Goal: Find contact information: Find contact information

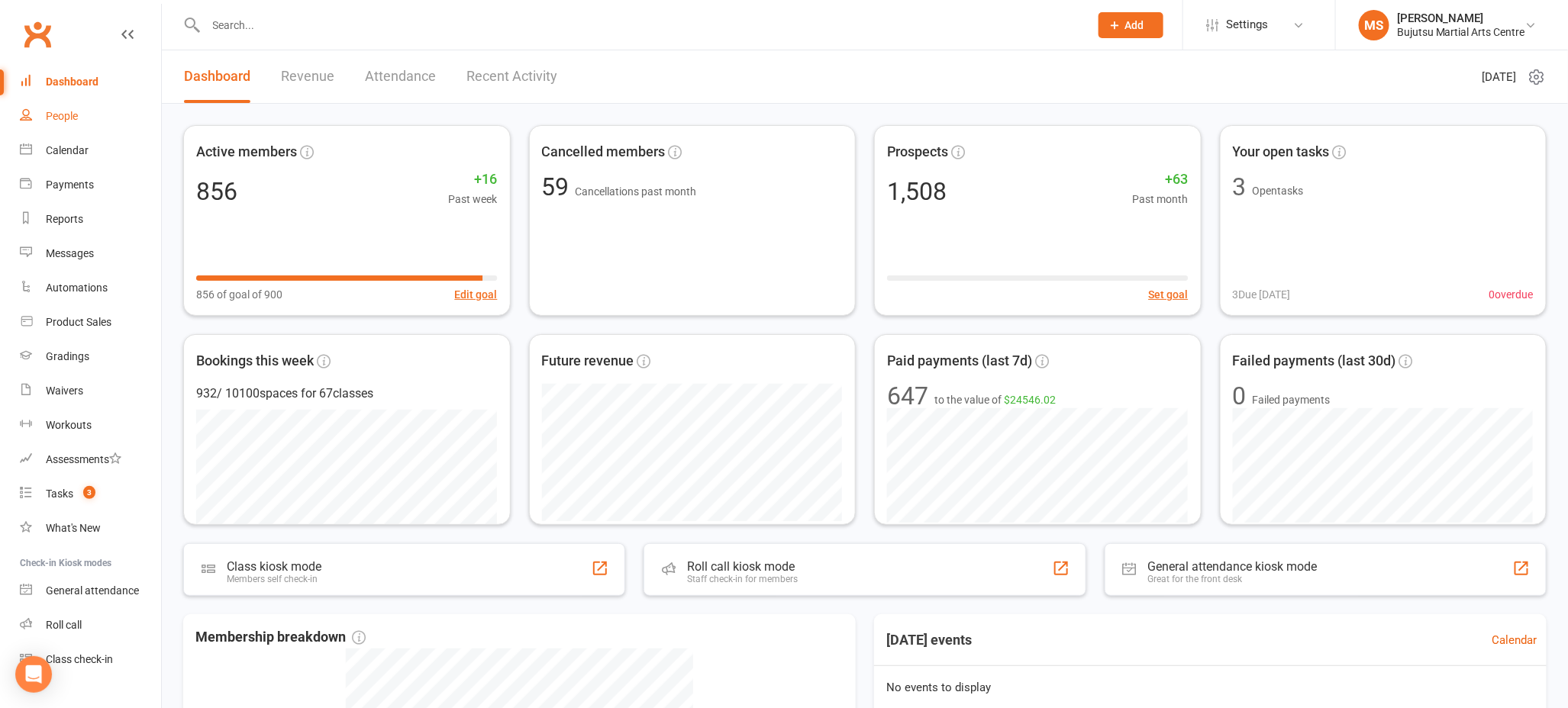
click at [80, 116] on link "People" at bounding box center [90, 115] width 141 height 34
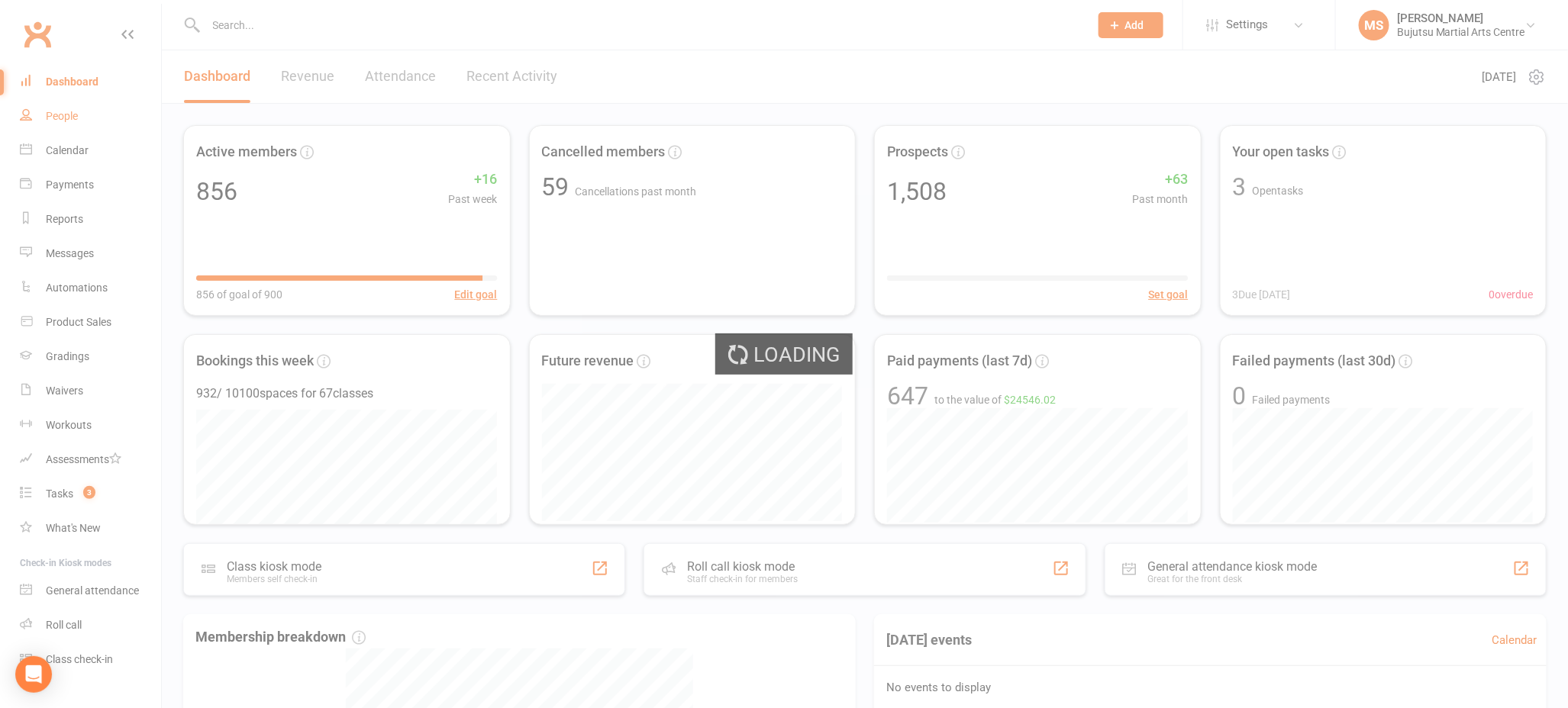
select select "100"
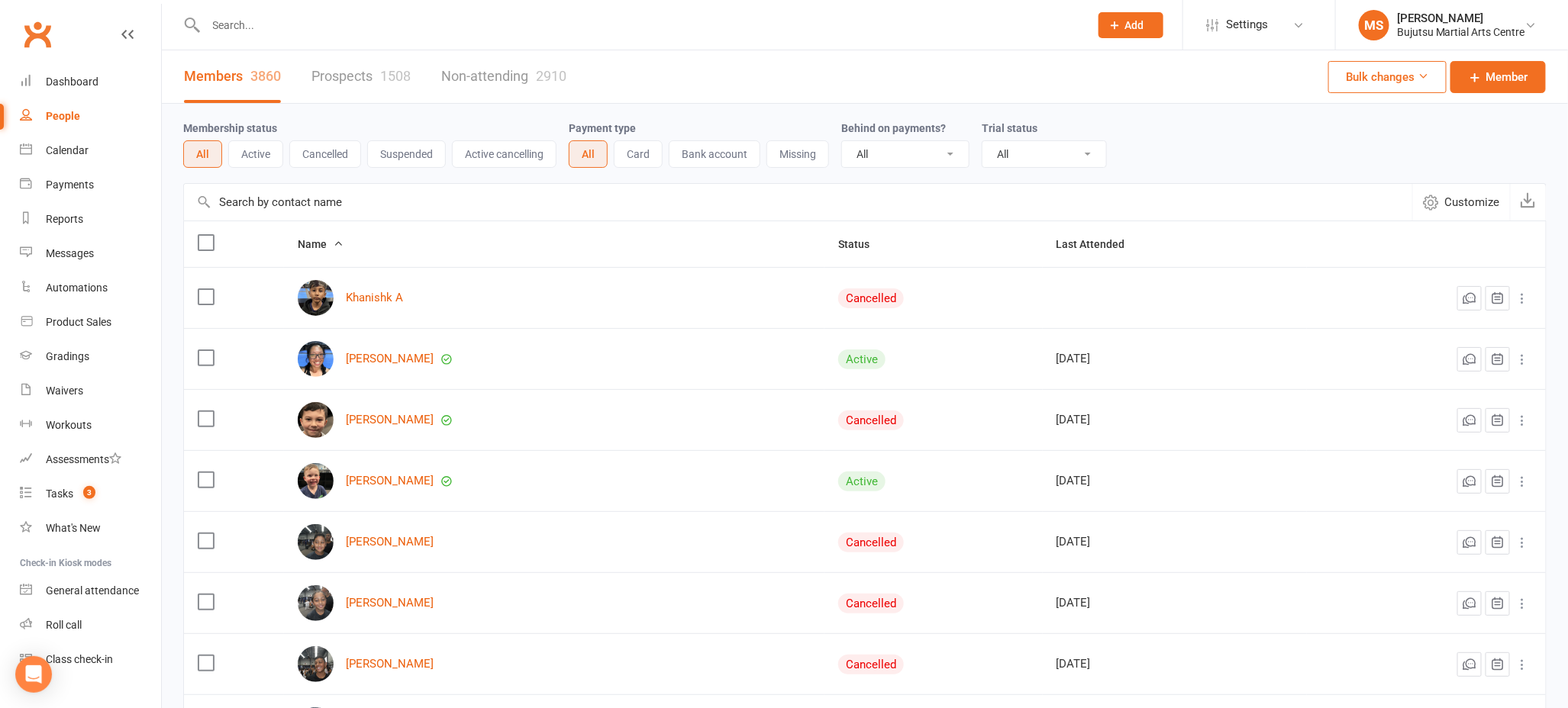
click at [351, 77] on link "Prospects 1508" at bounding box center [361, 77] width 99 height 52
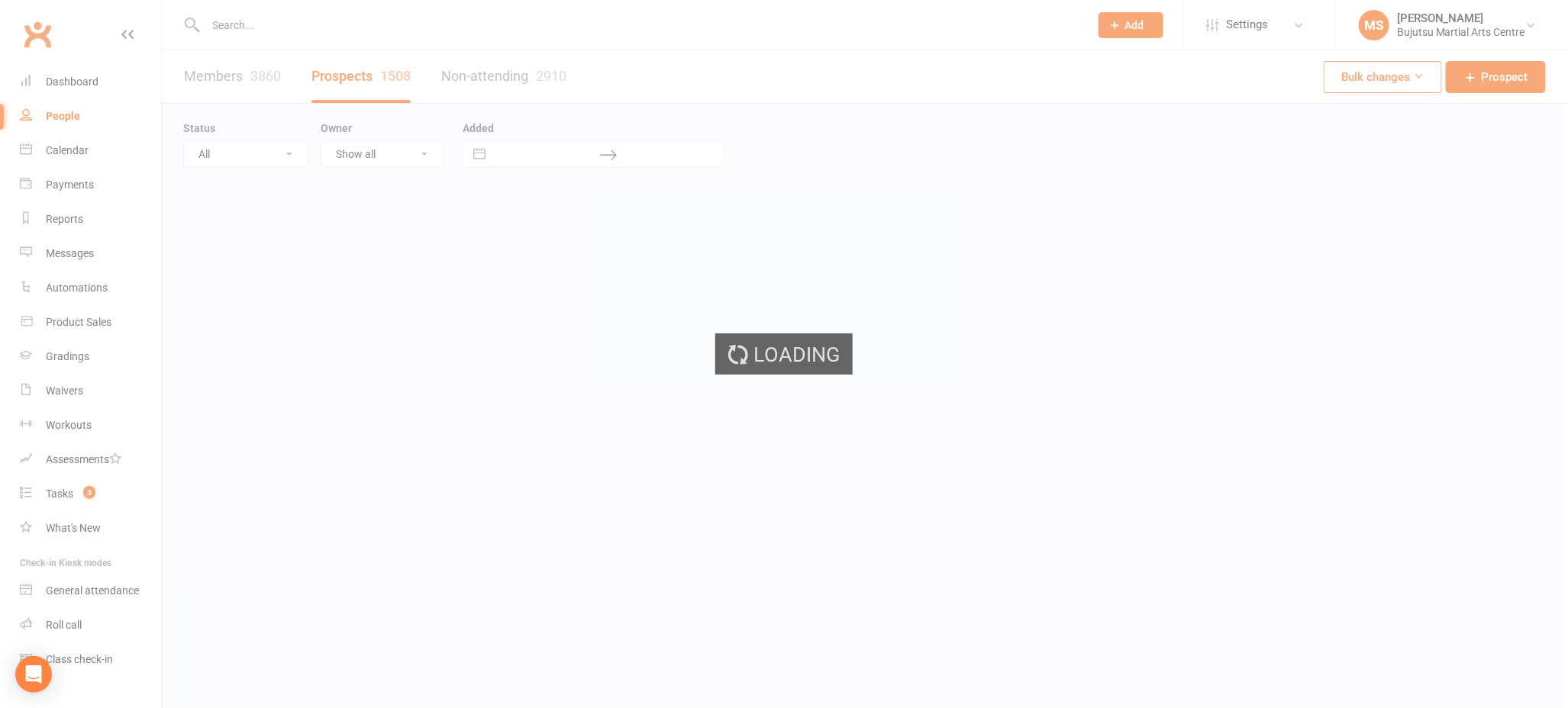
select select "100"
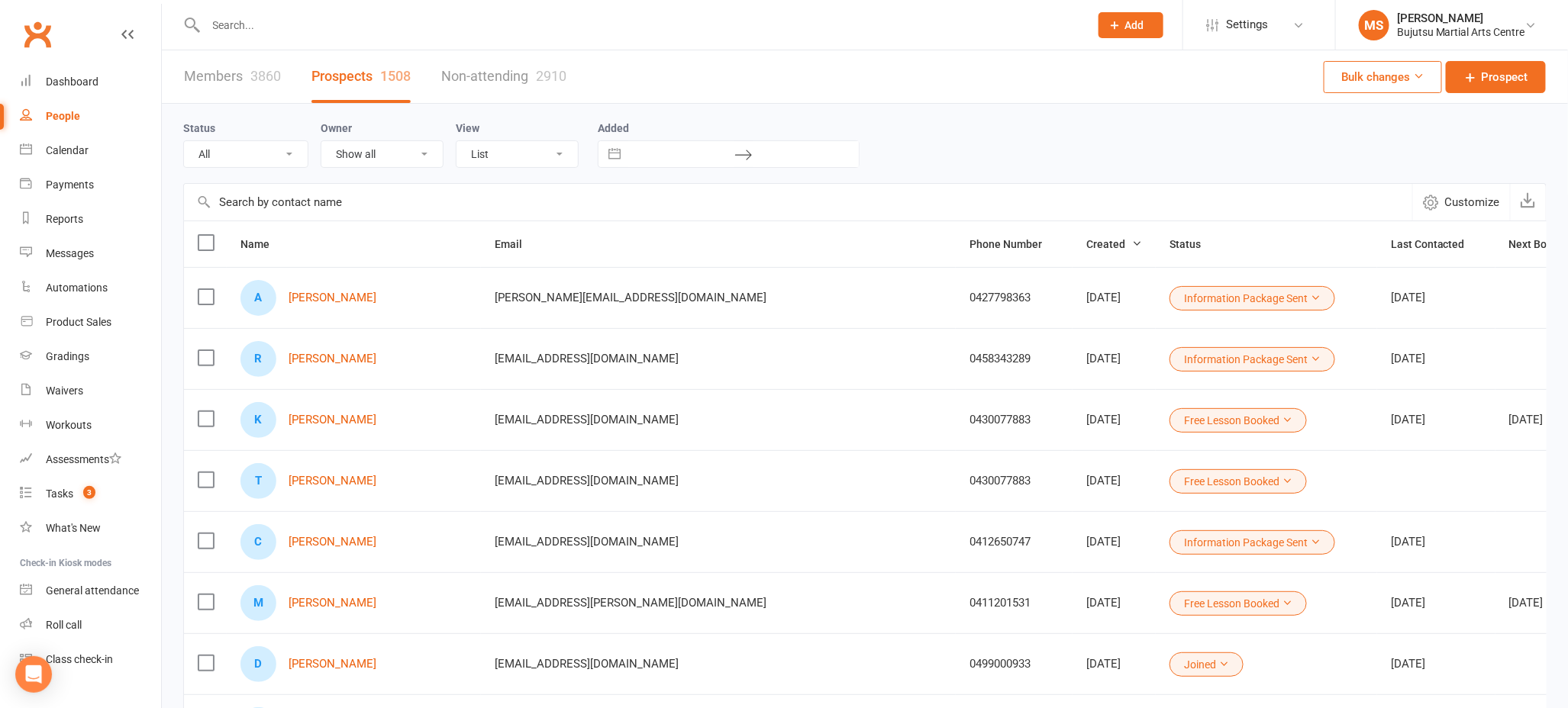
click at [377, 27] on input "text" at bounding box center [641, 25] width 878 height 21
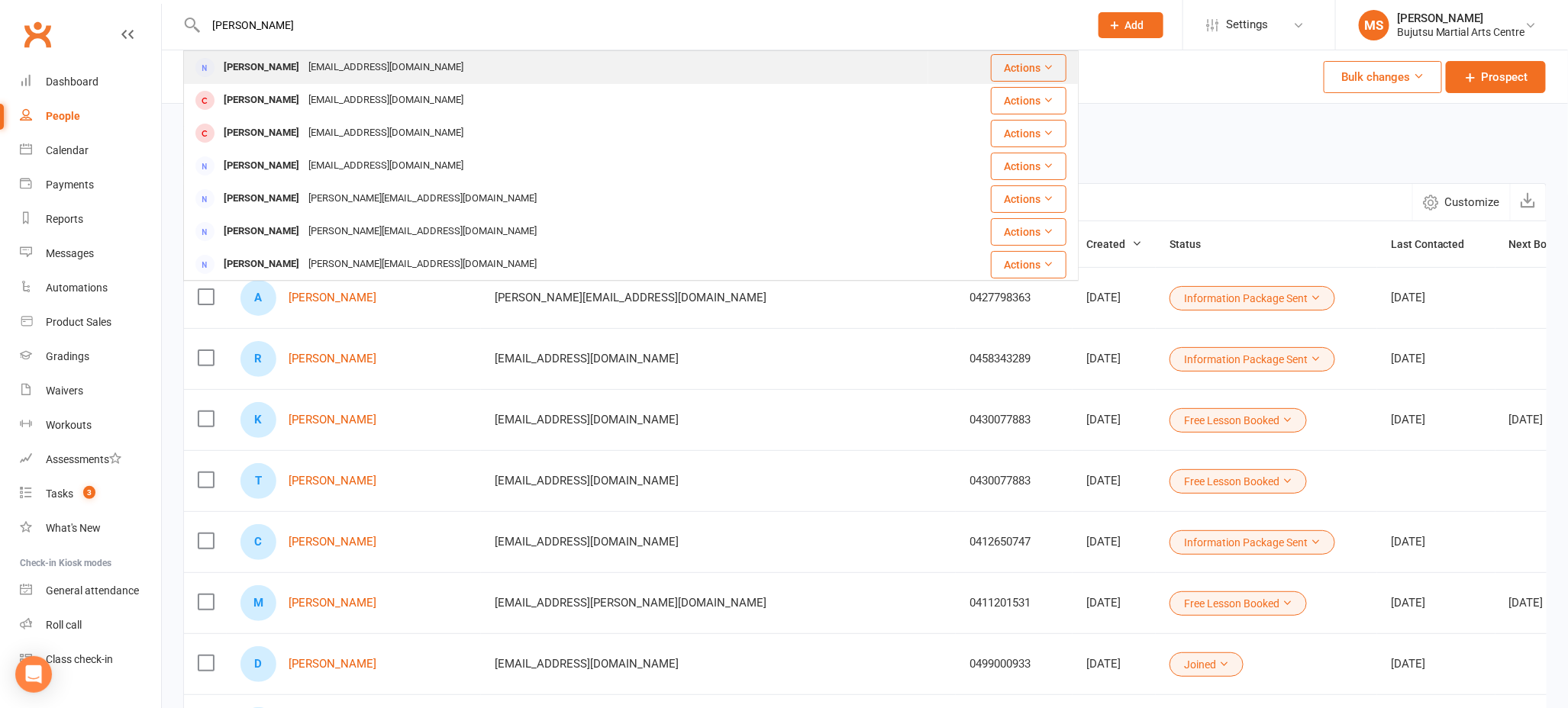
type input "[PERSON_NAME]"
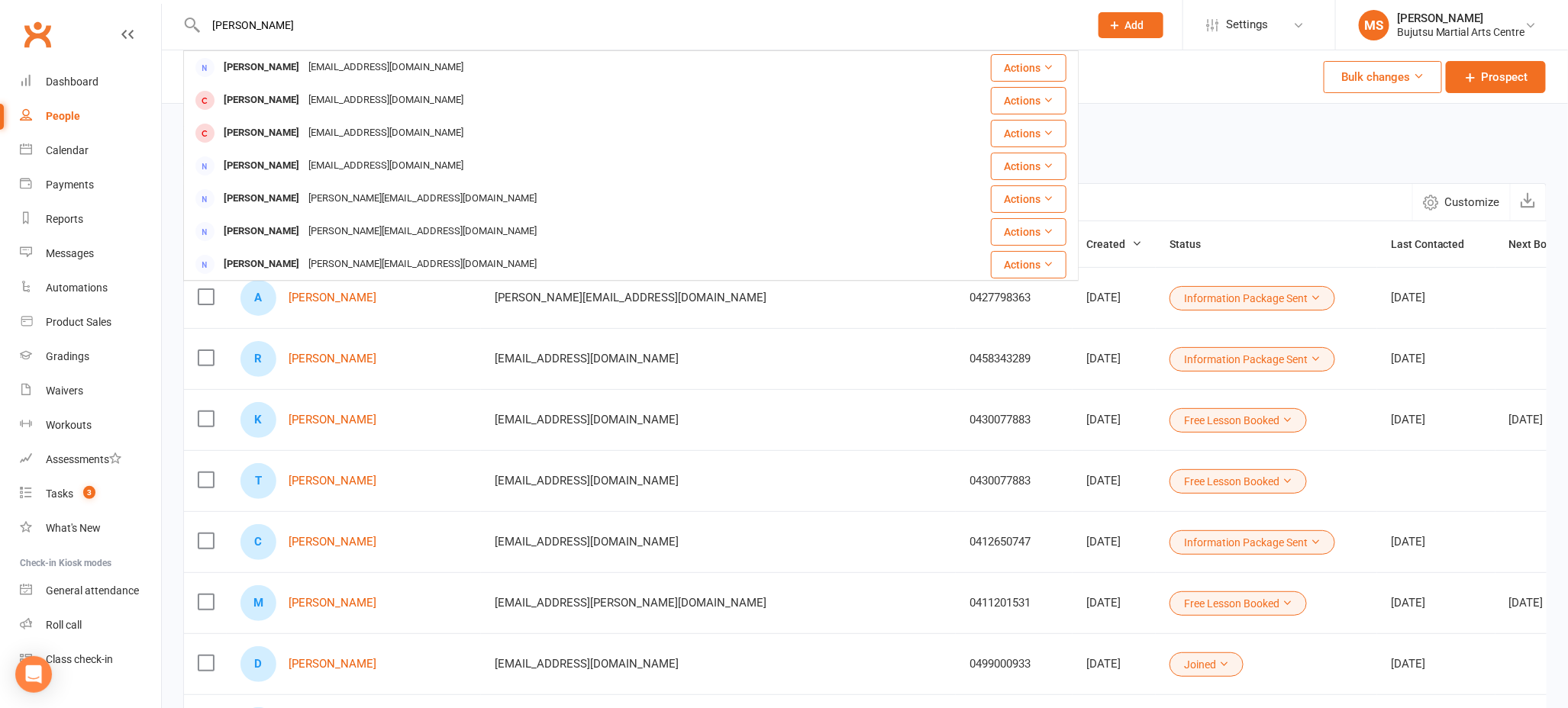
click at [344, 63] on div "[EMAIL_ADDRESS][DOMAIN_NAME]" at bounding box center [386, 67] width 164 height 22
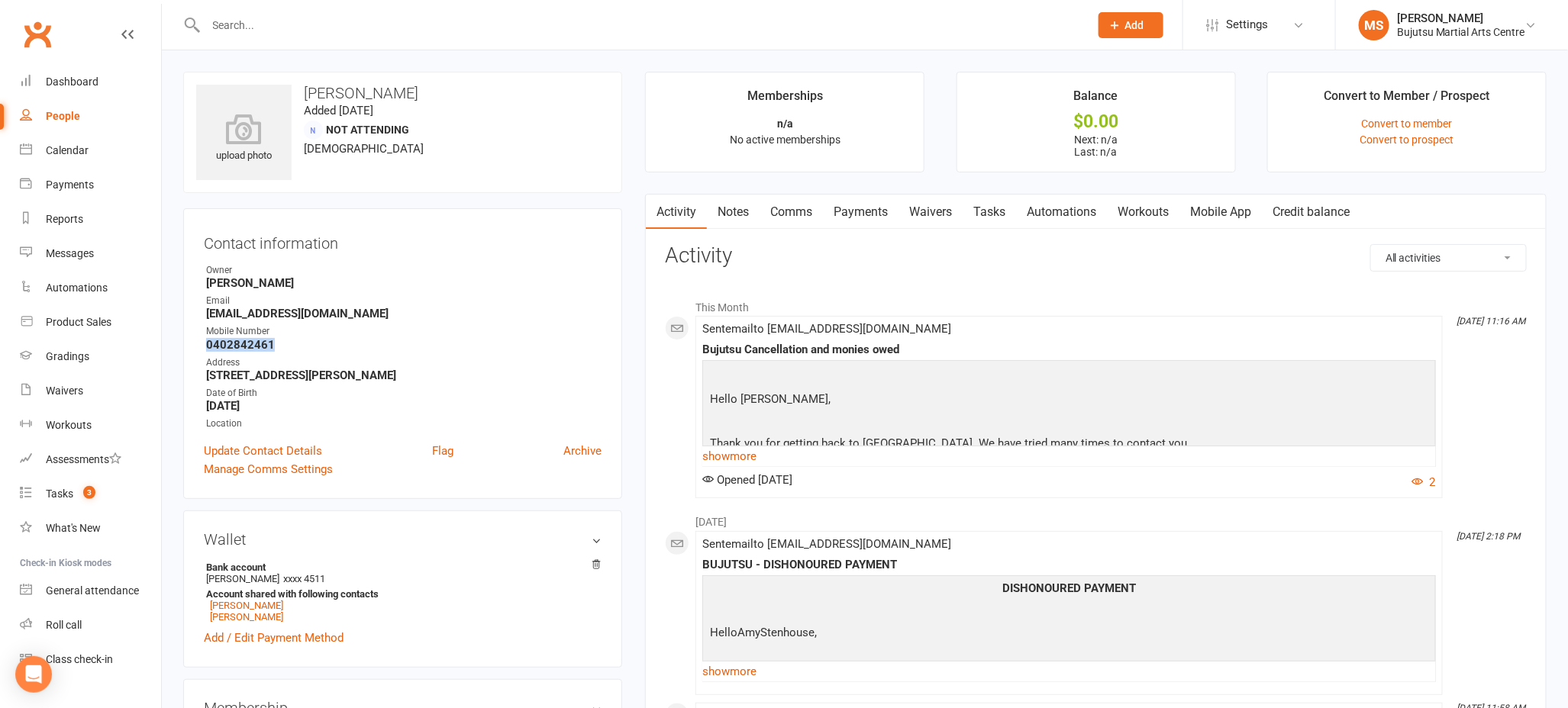
drag, startPoint x: 259, startPoint y: 341, endPoint x: 211, endPoint y: 346, distance: 48.3
click at [207, 344] on strong "0402842461" at bounding box center [404, 345] width 395 height 14
copy strong "0402842461"
click at [359, 353] on ul "Owner [PERSON_NAME] Email [EMAIL_ADDRESS][DOMAIN_NAME] Mobile Number [PHONE_NUM…" at bounding box center [402, 347] width 397 height 168
drag, startPoint x: 214, startPoint y: 372, endPoint x: 236, endPoint y: 378, distance: 22.8
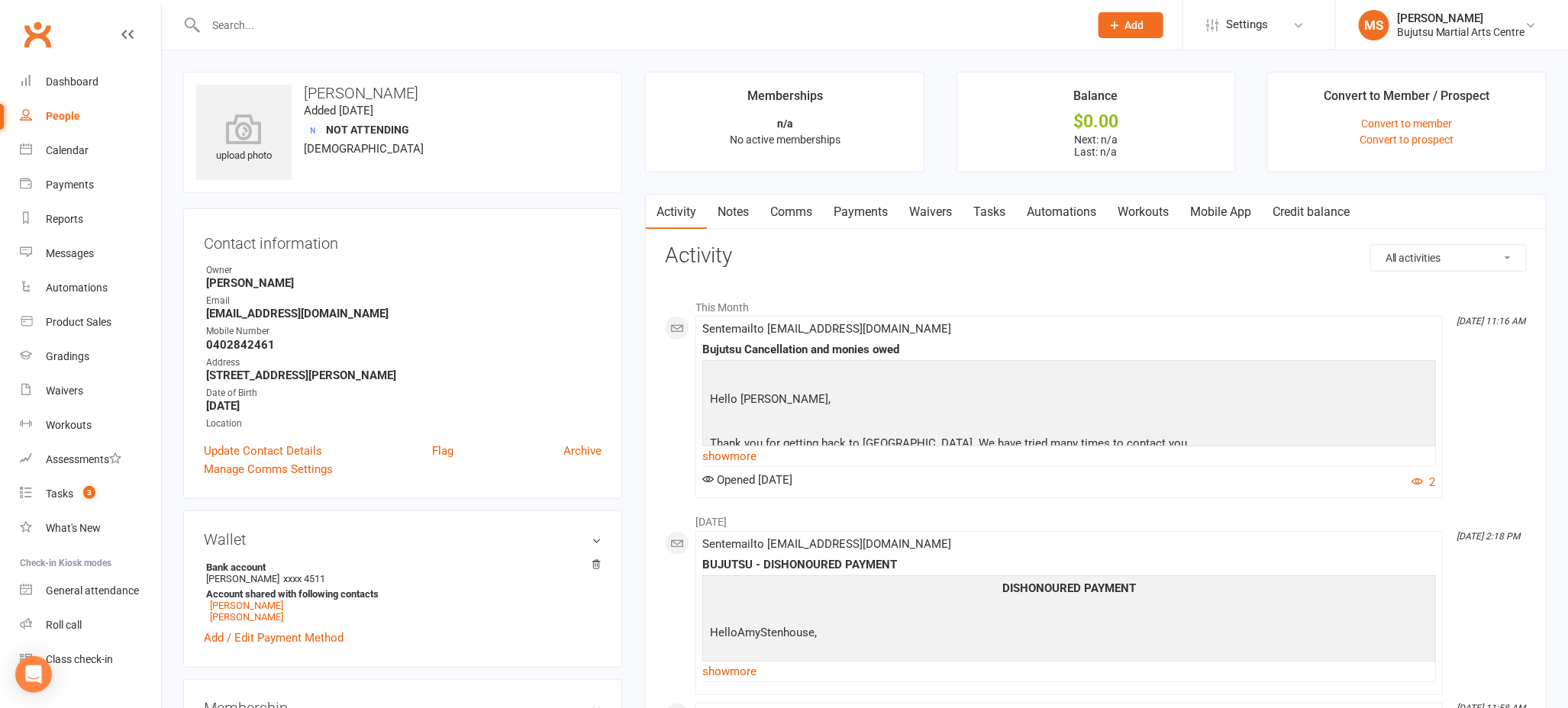
click at [250, 377] on strong "[STREET_ADDRESS][PERSON_NAME]" at bounding box center [404, 376] width 395 height 14
drag, startPoint x: 214, startPoint y: 378, endPoint x: 396, endPoint y: 379, distance: 182.0
click at [409, 376] on strong "[STREET_ADDRESS][PERSON_NAME]" at bounding box center [404, 376] width 395 height 14
copy strong "[STREET_ADDRESS][PERSON_NAME]"
click at [372, 340] on strong "0402842461" at bounding box center [404, 345] width 395 height 14
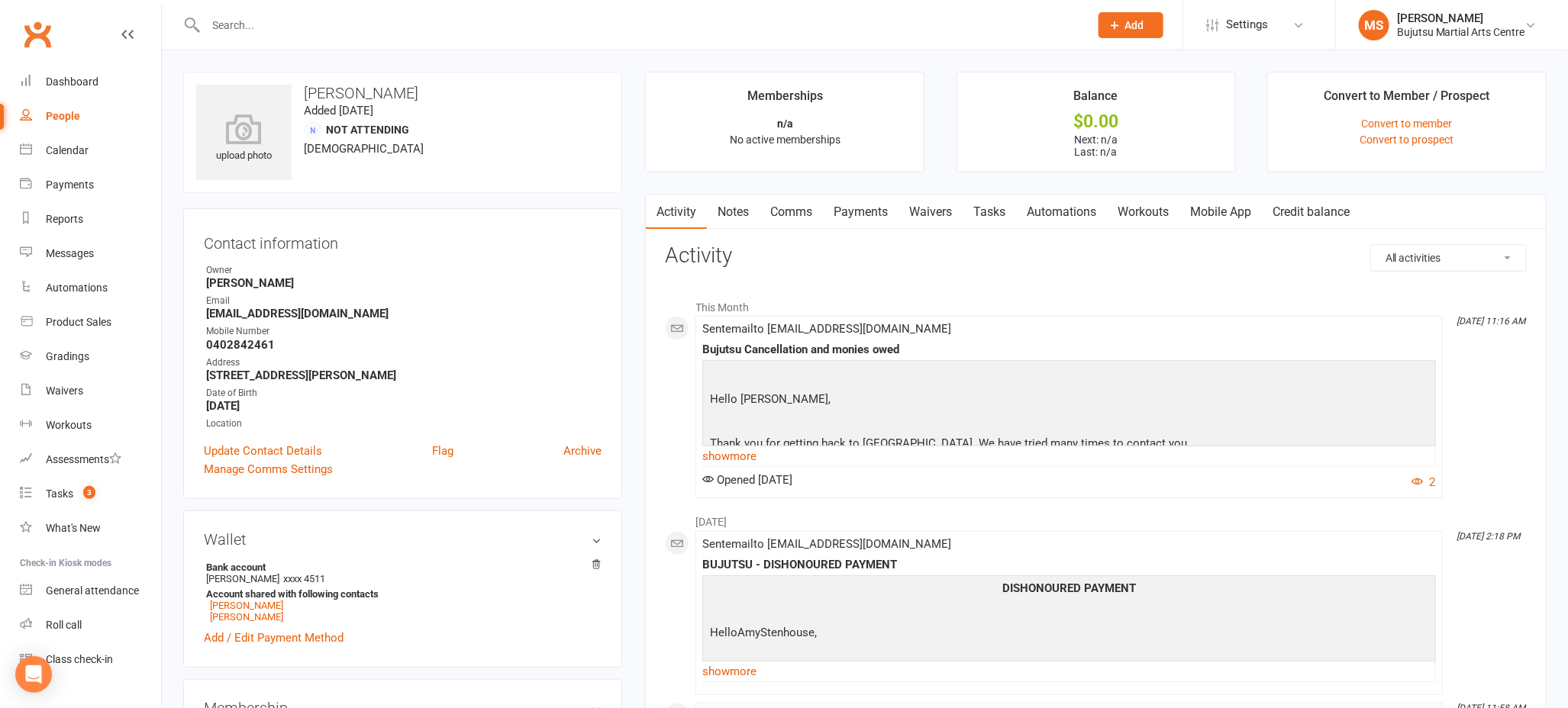
drag, startPoint x: 378, startPoint y: 314, endPoint x: 212, endPoint y: 321, distance: 166.1
click at [207, 321] on ul "Owner [PERSON_NAME] Email [EMAIL_ADDRESS][DOMAIN_NAME] Mobile Number [PHONE_NUM…" at bounding box center [402, 347] width 397 height 168
drag, startPoint x: 210, startPoint y: 315, endPoint x: 389, endPoint y: 316, distance: 179.0
click at [392, 315] on strong "[EMAIL_ADDRESS][DOMAIN_NAME]" at bounding box center [404, 314] width 395 height 14
copy strong "[EMAIL_ADDRESS][DOMAIN_NAME]"
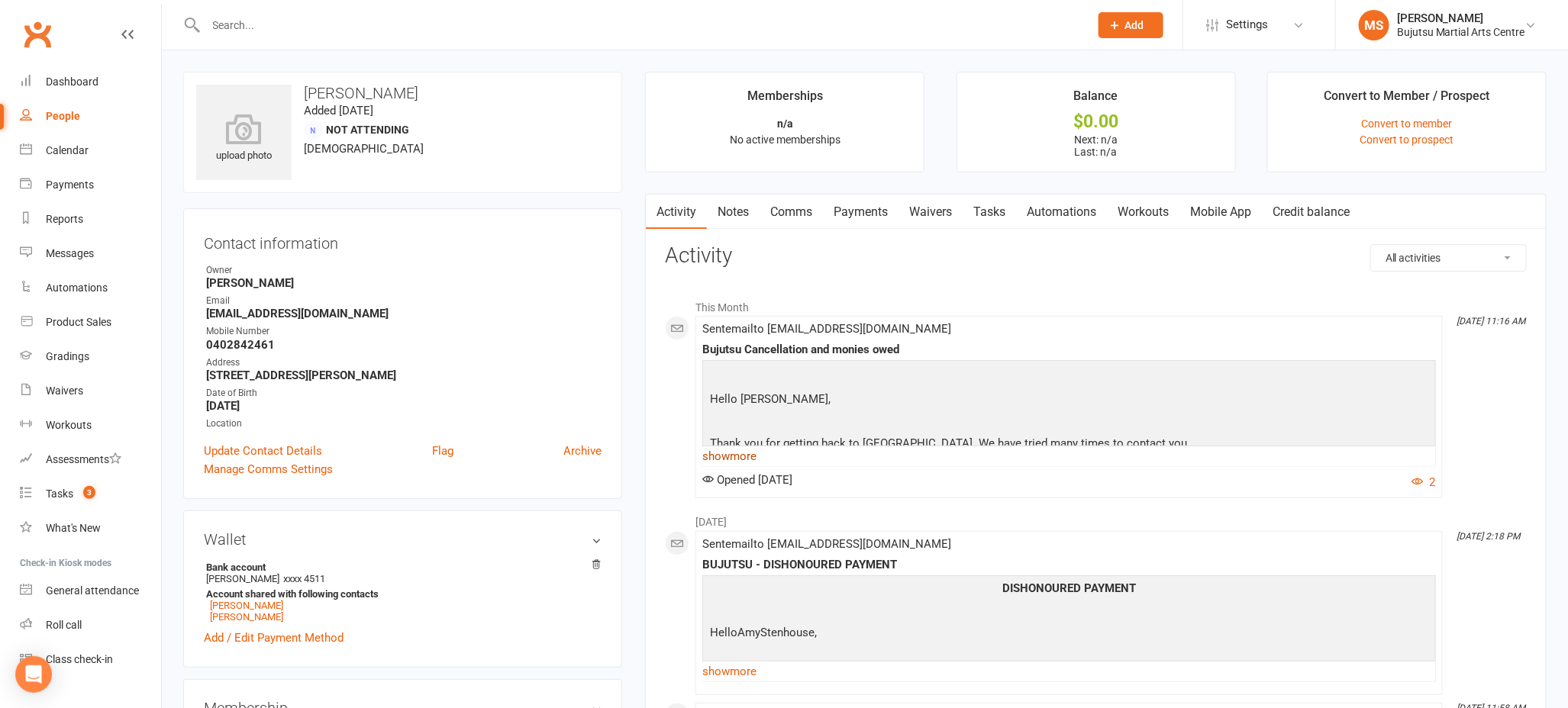
click at [747, 455] on link "show more" at bounding box center [1069, 456] width 734 height 21
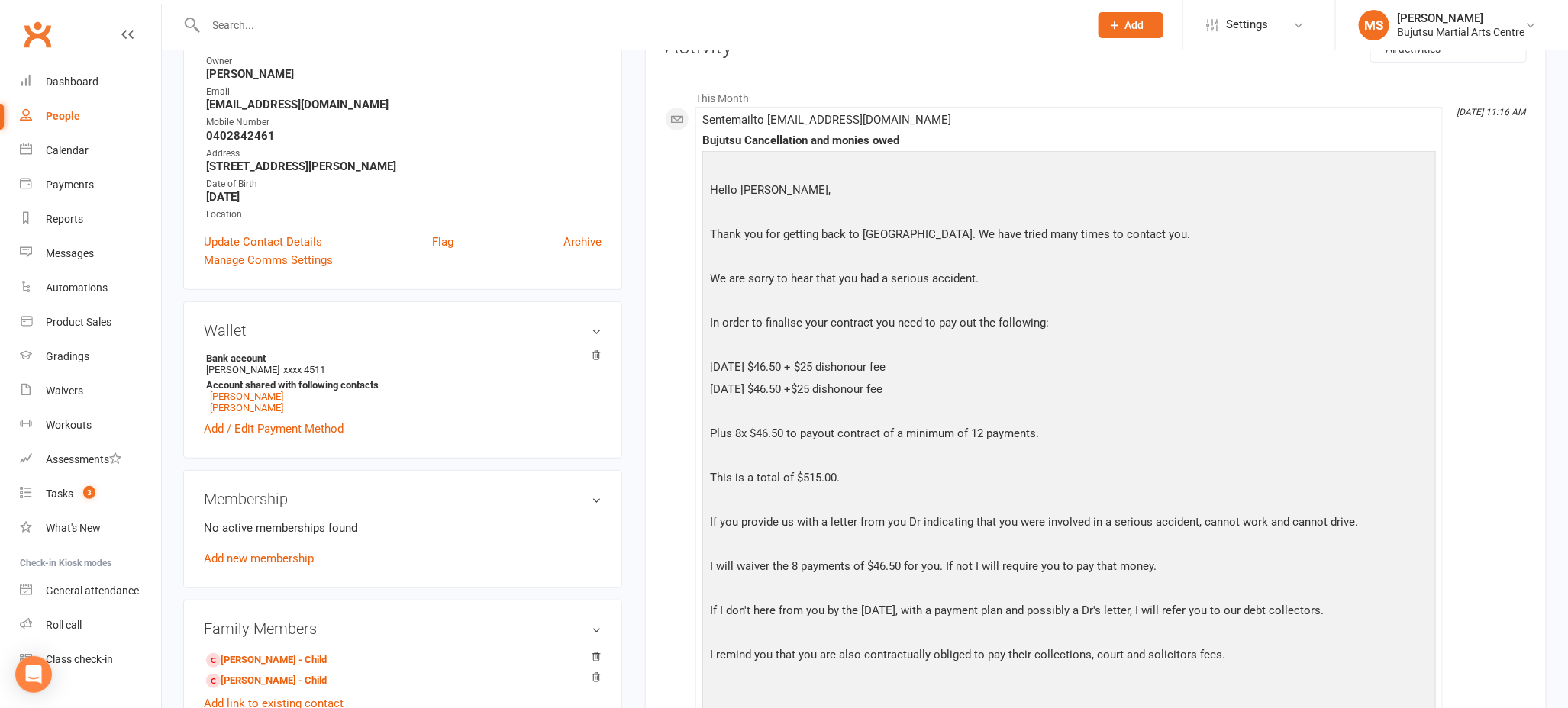
scroll to position [211, 0]
